Goal: Task Accomplishment & Management: Manage account settings

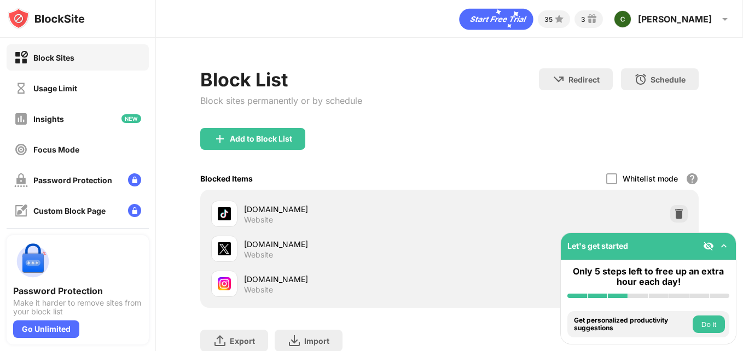
scroll to position [81, 0]
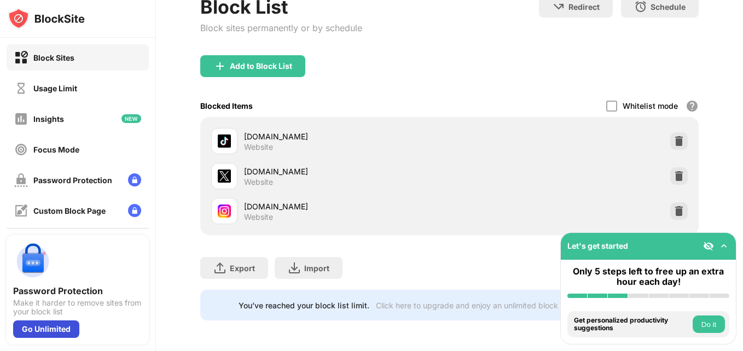
click at [62, 323] on div "Go Unlimited" at bounding box center [46, 330] width 66 height 18
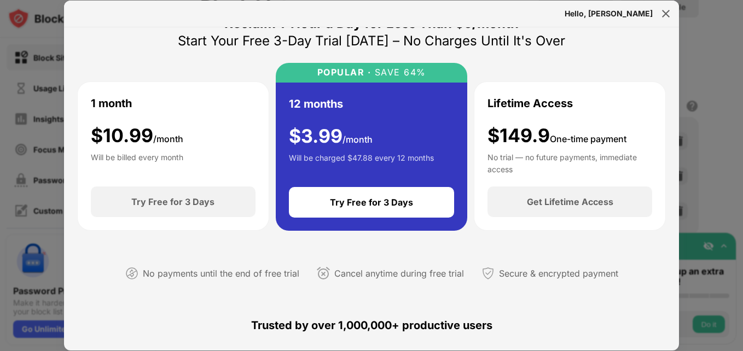
scroll to position [28, 0]
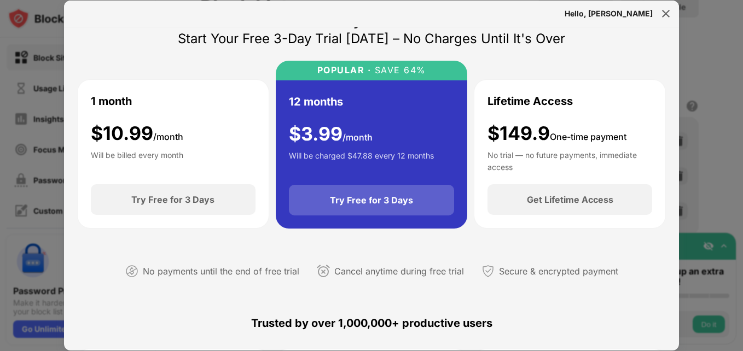
click at [411, 202] on div "Try Free for 3 Days" at bounding box center [372, 200] width 166 height 31
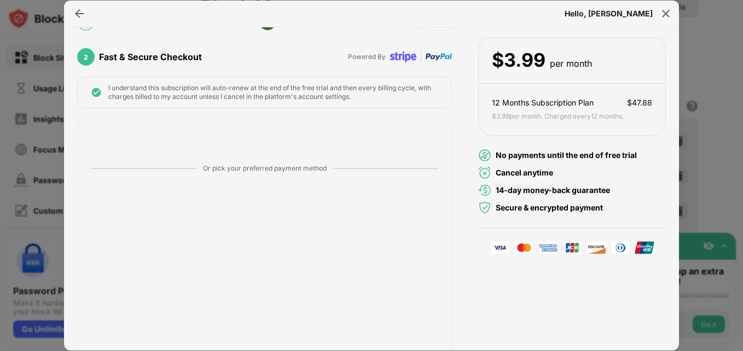
scroll to position [142, 0]
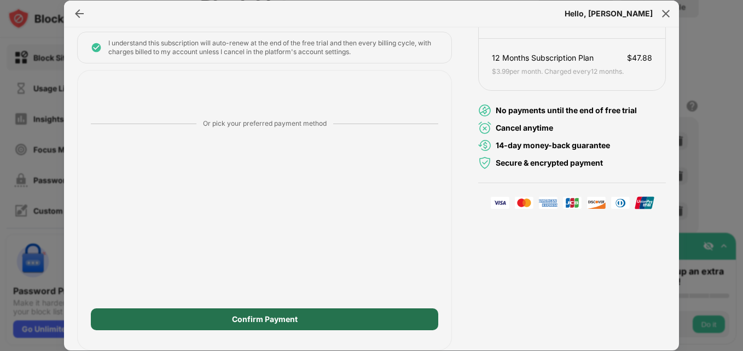
click at [305, 323] on div "Confirm Payment" at bounding box center [264, 320] width 347 height 22
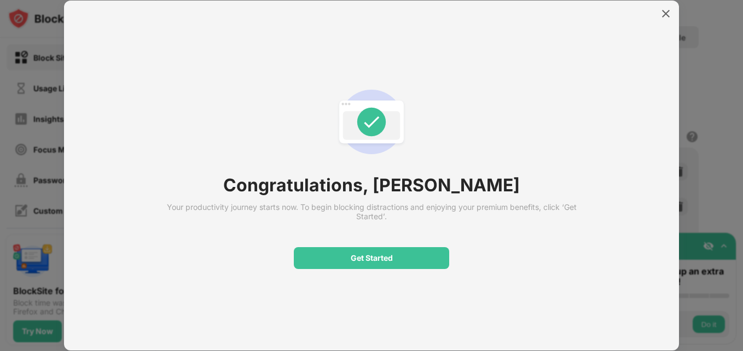
scroll to position [50, 0]
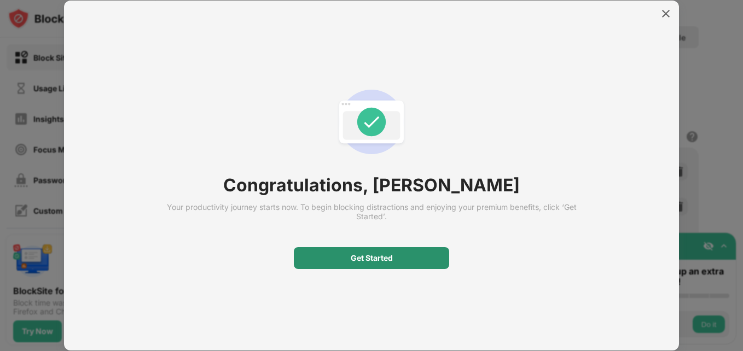
click at [400, 254] on div "Get Started" at bounding box center [371, 258] width 155 height 22
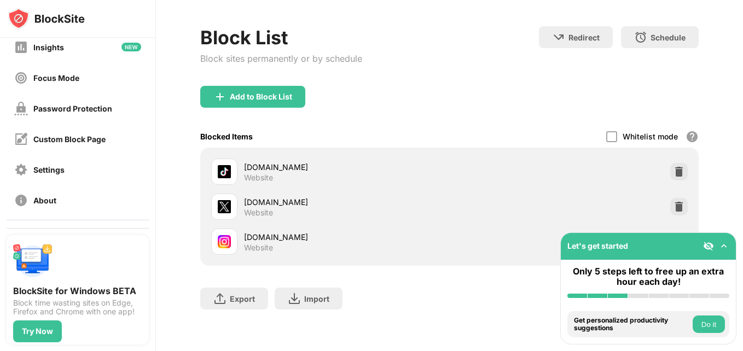
scroll to position [71, 0]
click at [97, 105] on div "Password Protection" at bounding box center [72, 109] width 79 height 9
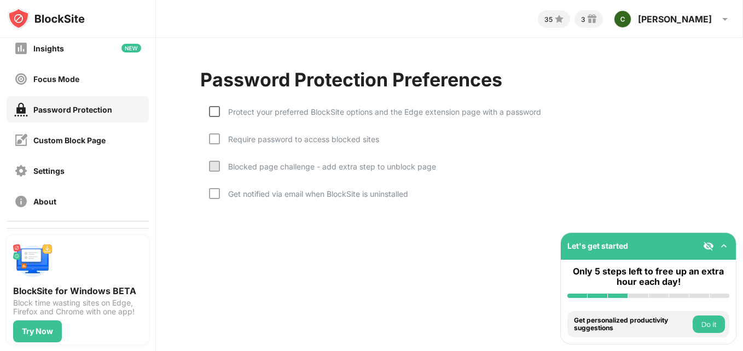
click at [216, 111] on div at bounding box center [214, 111] width 11 height 11
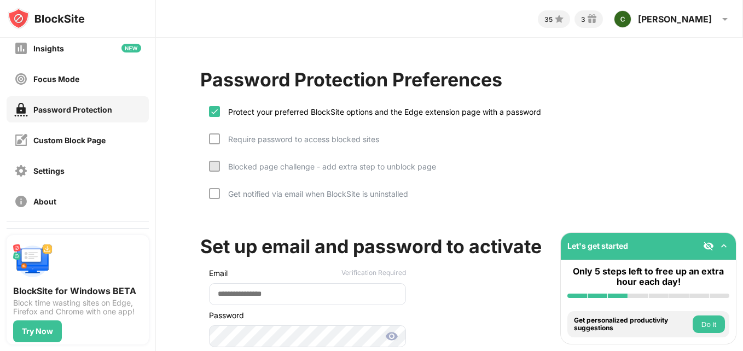
click at [220, 138] on div "Require password to access blocked sites" at bounding box center [299, 139] width 159 height 9
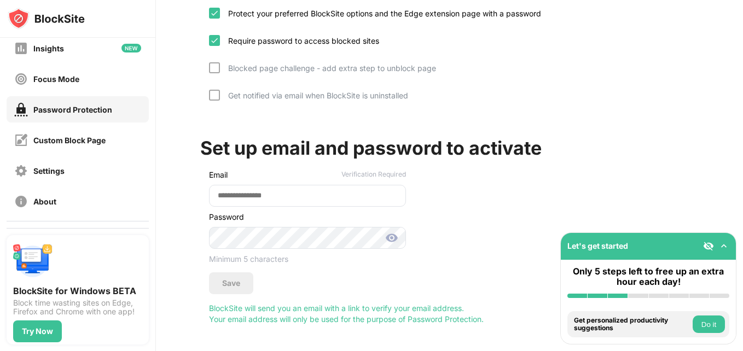
scroll to position [111, 0]
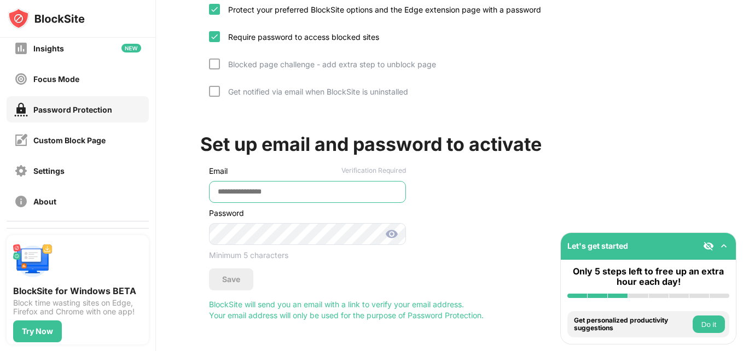
click at [317, 189] on input "email" at bounding box center [307, 192] width 197 height 22
type input "**********"
click at [688, 184] on div "**********" at bounding box center [449, 216] width 498 height 207
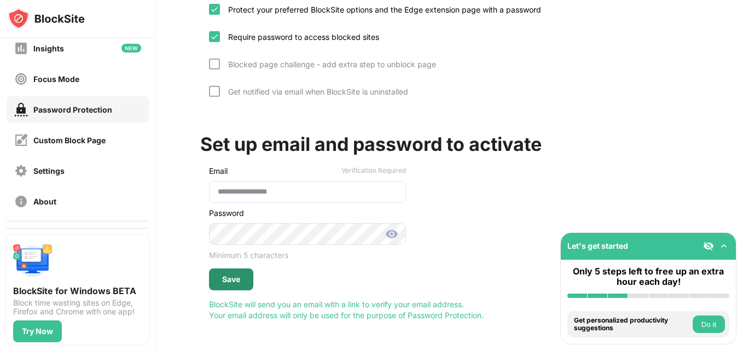
click at [239, 275] on div "Save" at bounding box center [231, 279] width 18 height 9
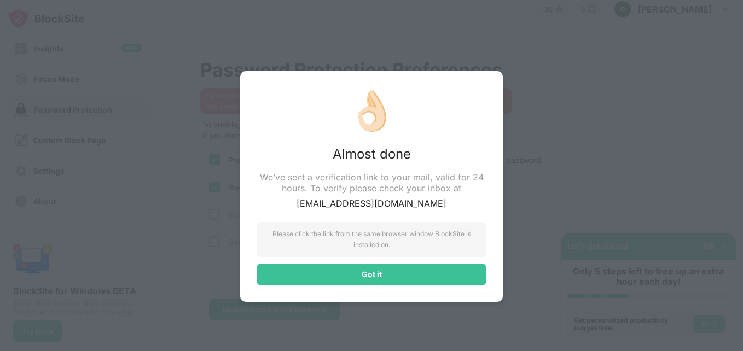
scroll to position [18, 0]
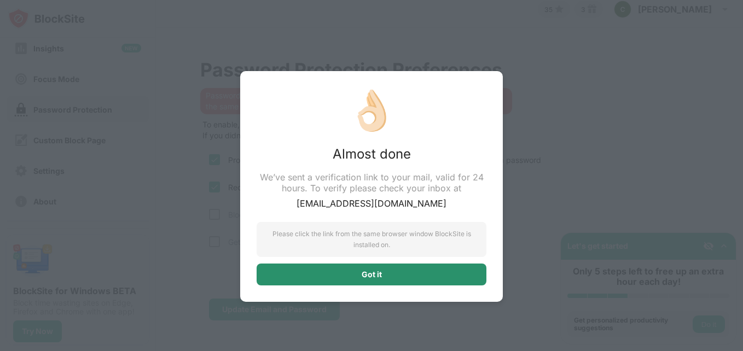
click at [427, 274] on div "Got it" at bounding box center [372, 275] width 230 height 22
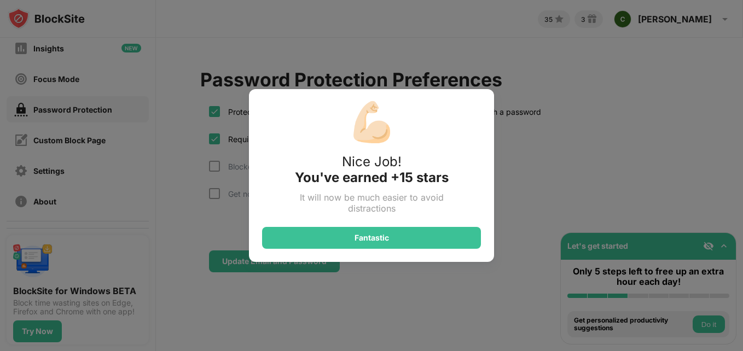
scroll to position [0, 0]
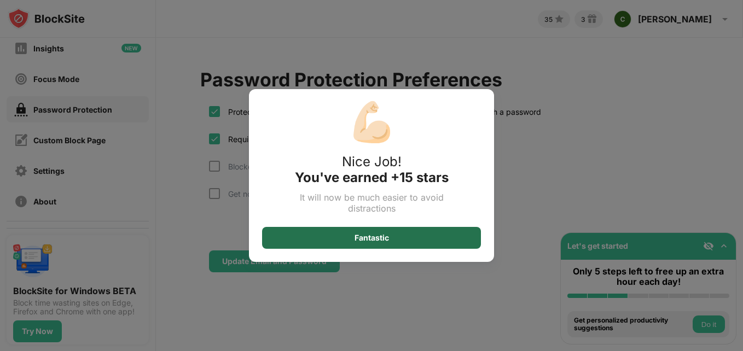
click at [386, 240] on div "Fantastic" at bounding box center [372, 238] width 34 height 9
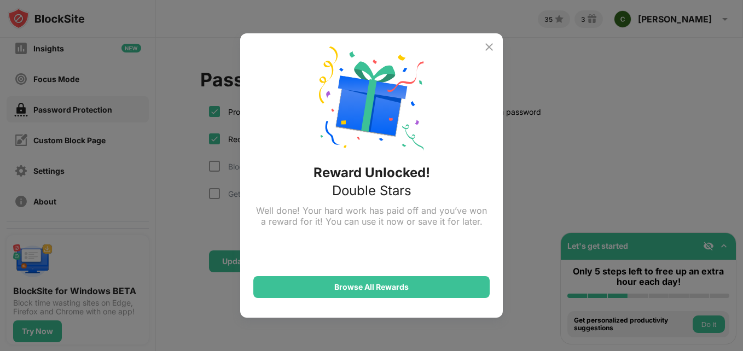
click at [485, 49] on img at bounding box center [489, 46] width 13 height 13
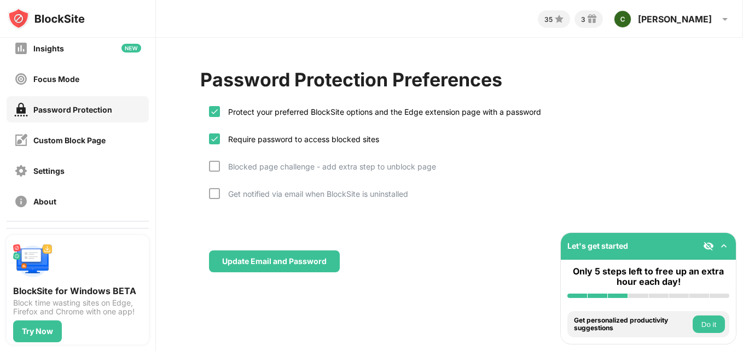
click at [723, 248] on img at bounding box center [723, 246] width 11 height 11
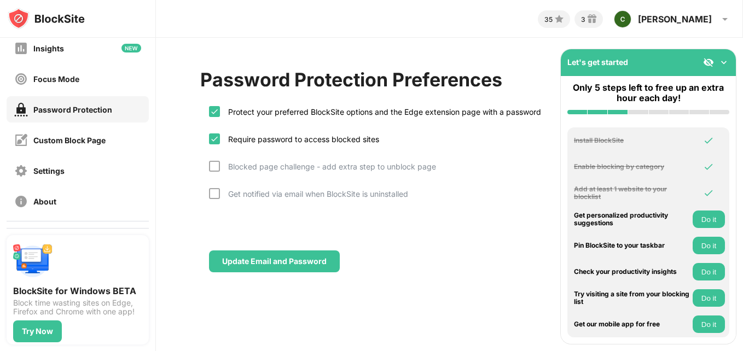
click at [723, 59] on img at bounding box center [723, 62] width 11 height 11
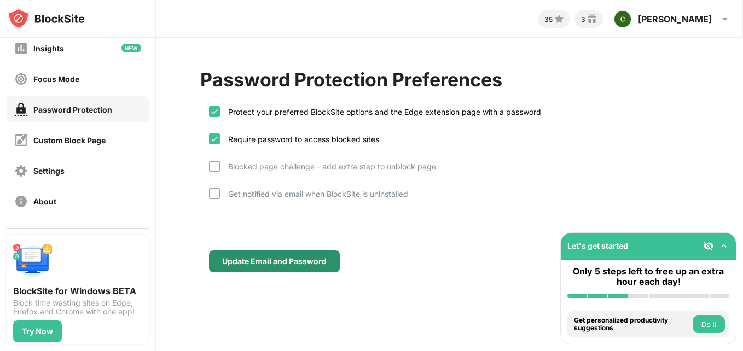
click at [312, 262] on div "Update Email and Password" at bounding box center [274, 261] width 104 height 9
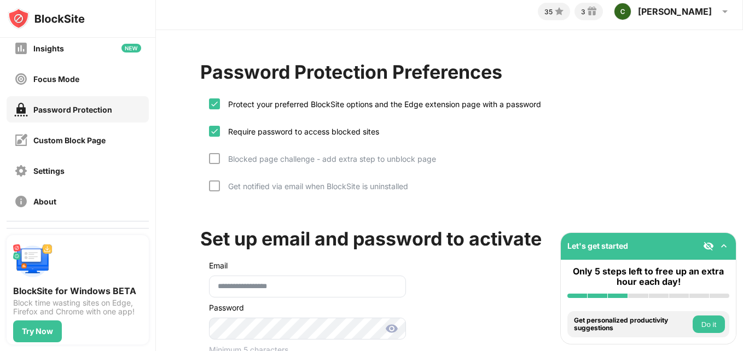
scroll to position [80, 0]
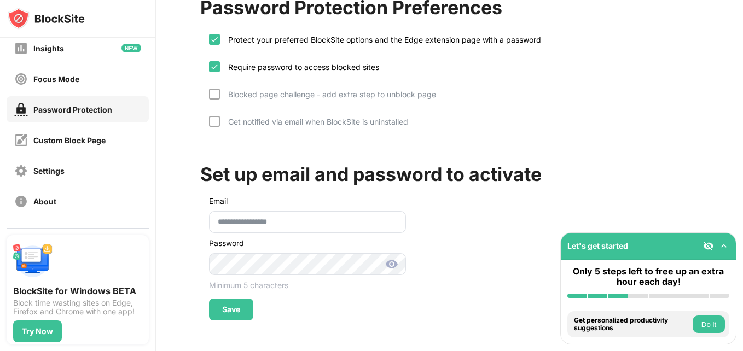
click at [393, 258] on img at bounding box center [391, 264] width 13 height 13
click at [228, 305] on div "Save" at bounding box center [231, 309] width 18 height 9
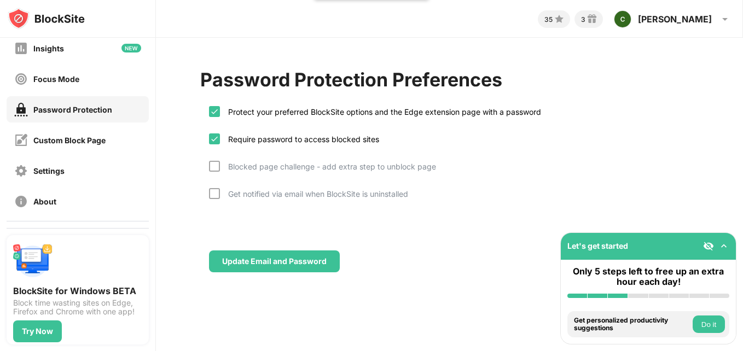
scroll to position [0, 0]
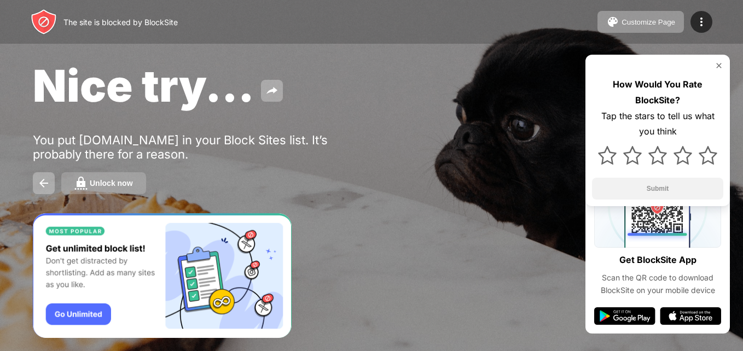
click at [86, 190] on button "Unlock now" at bounding box center [103, 183] width 85 height 22
